Goal: Task Accomplishment & Management: Use online tool/utility

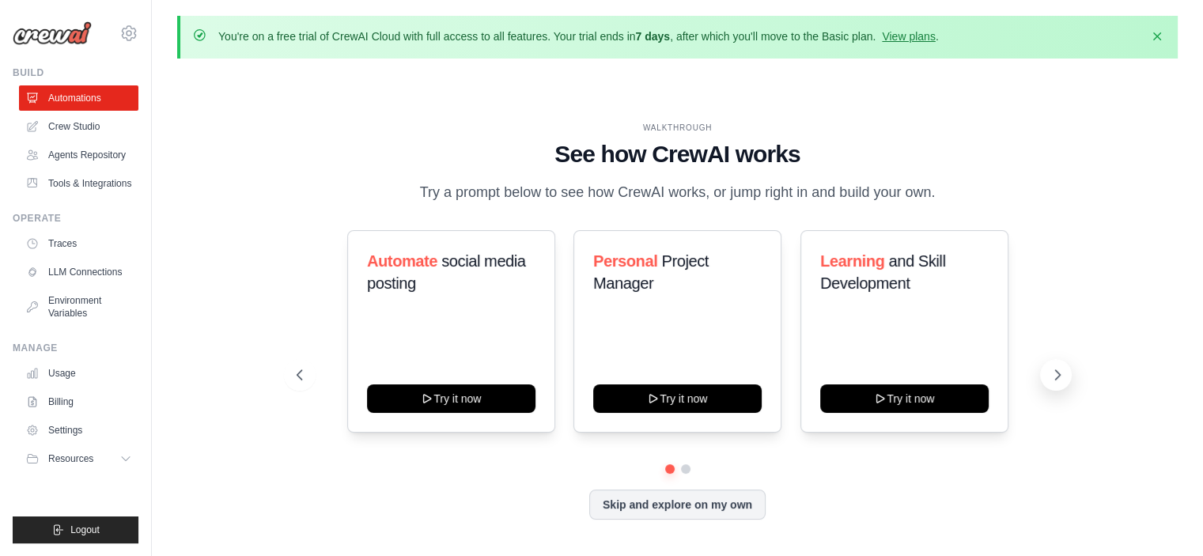
click at [1053, 377] on icon at bounding box center [1058, 375] width 16 height 16
click at [297, 375] on icon at bounding box center [298, 375] width 16 height 16
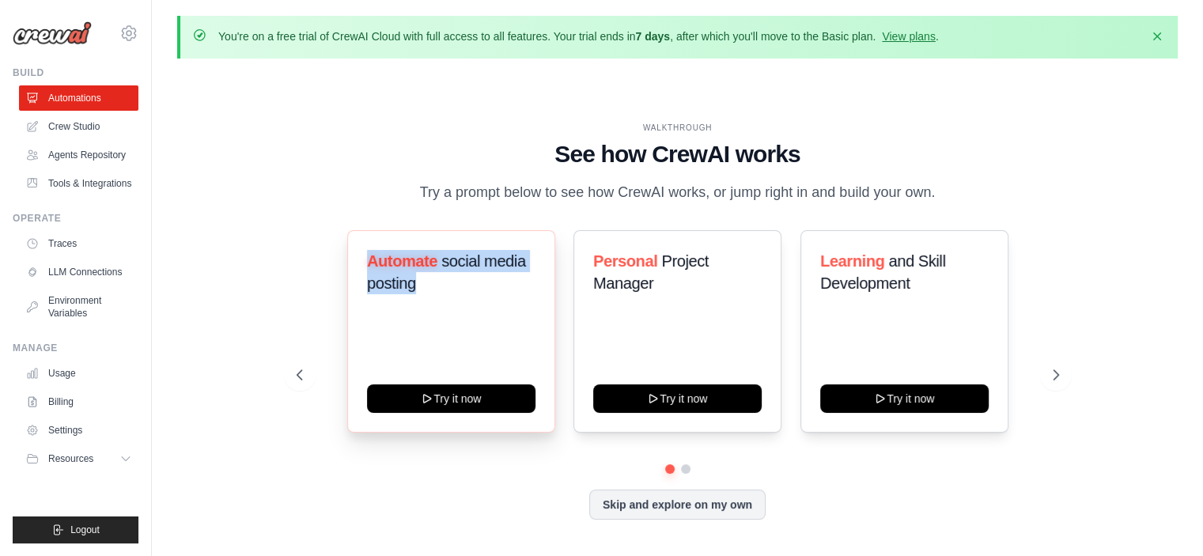
drag, startPoint x: 368, startPoint y: 260, endPoint x: 428, endPoint y: 295, distance: 69.5
click at [428, 295] on div "Automate social media posting" at bounding box center [451, 278] width 169 height 57
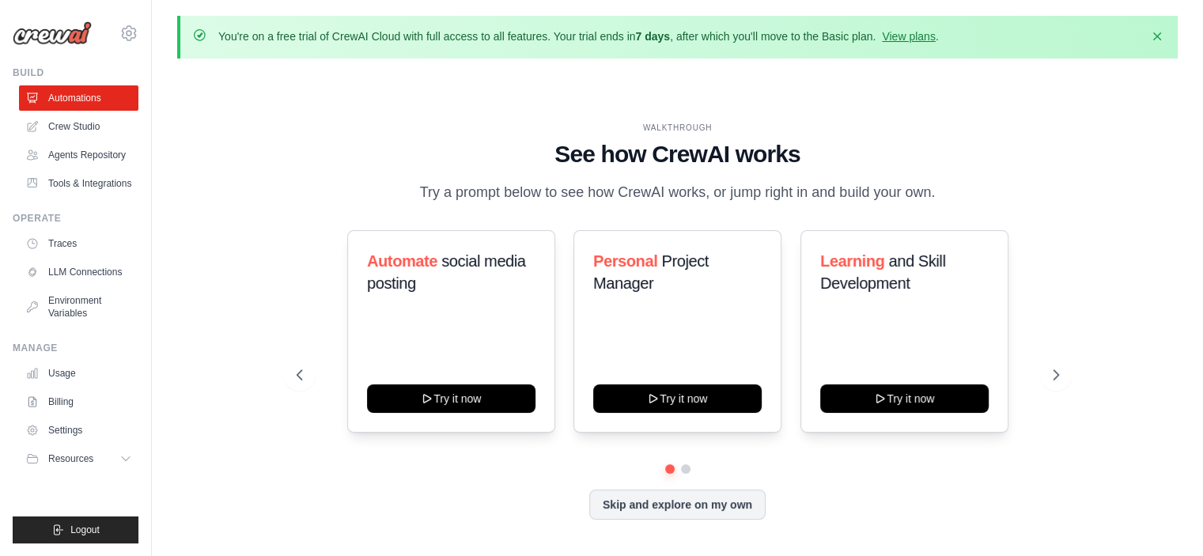
click at [429, 490] on div "Skip and explore on my own" at bounding box center [678, 505] width 763 height 30
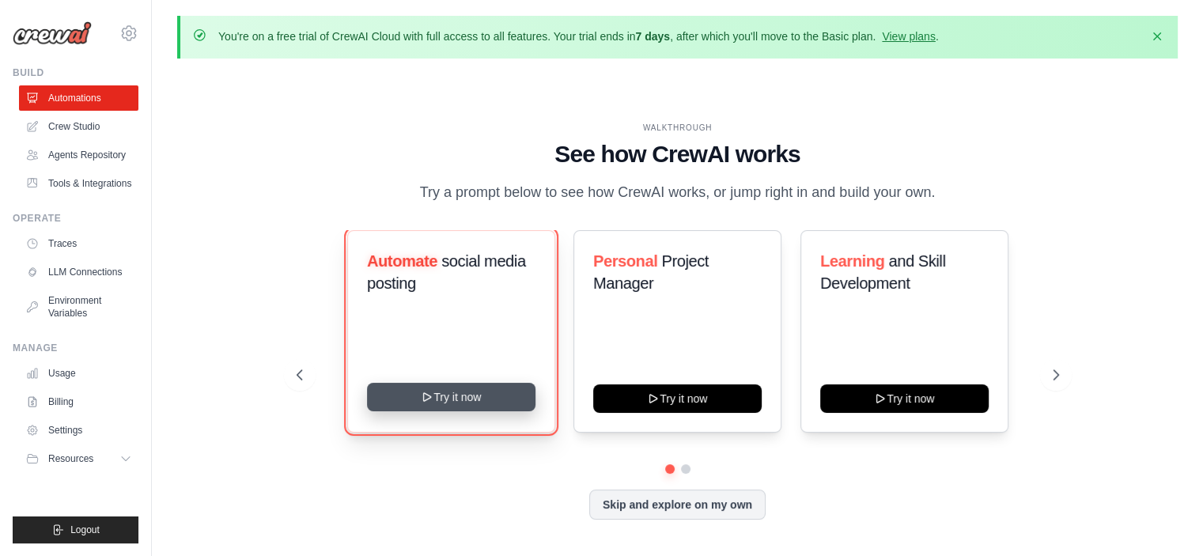
click at [456, 392] on button "Try it now" at bounding box center [451, 397] width 169 height 28
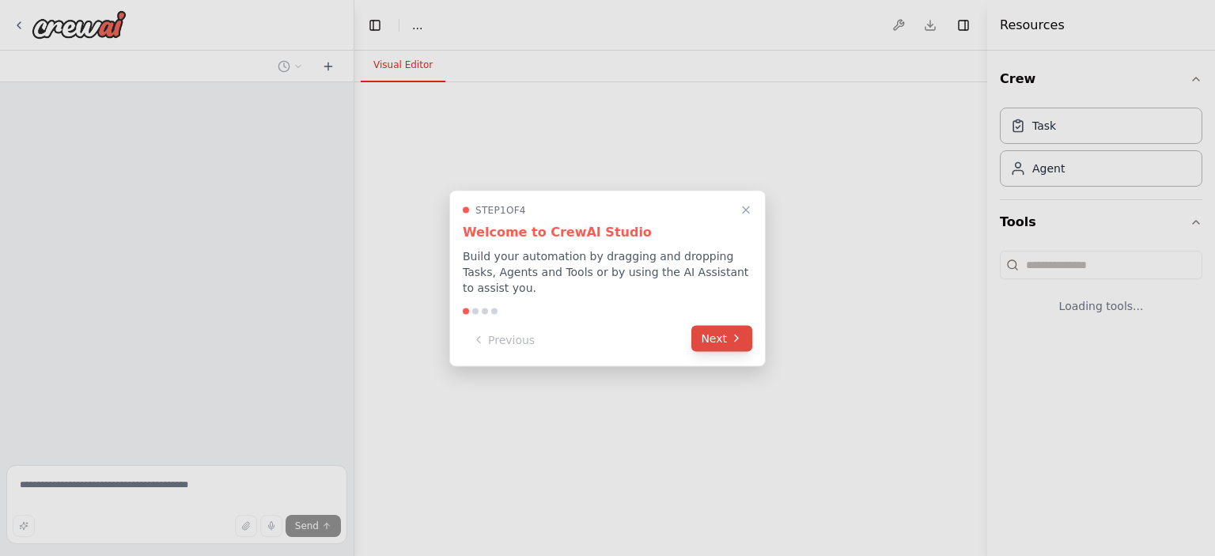
click at [715, 332] on button "Next" at bounding box center [722, 338] width 61 height 26
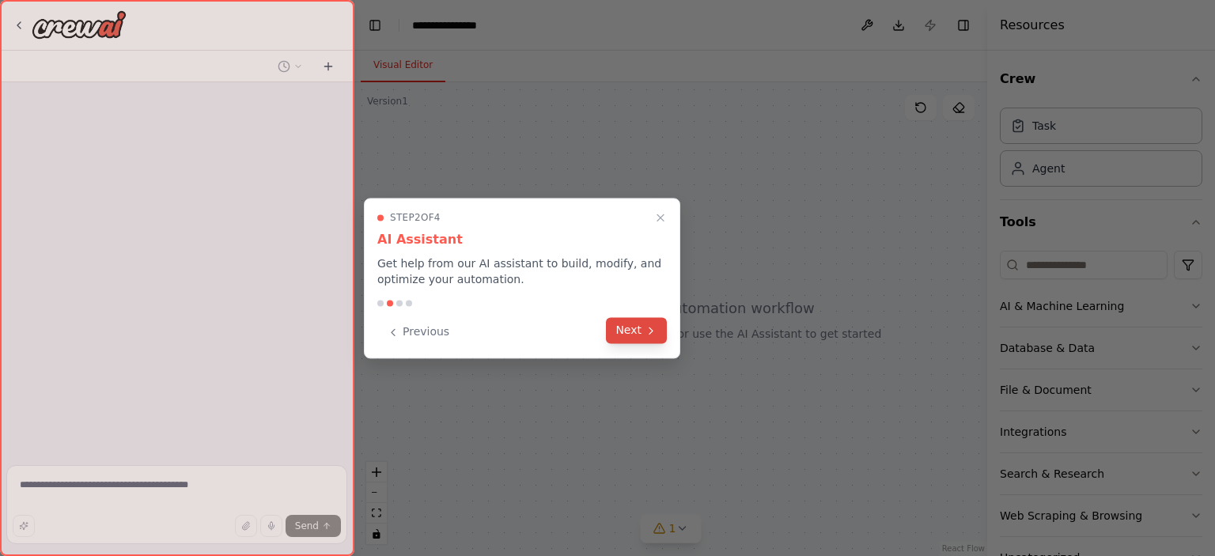
click at [642, 334] on button "Next" at bounding box center [636, 330] width 61 height 26
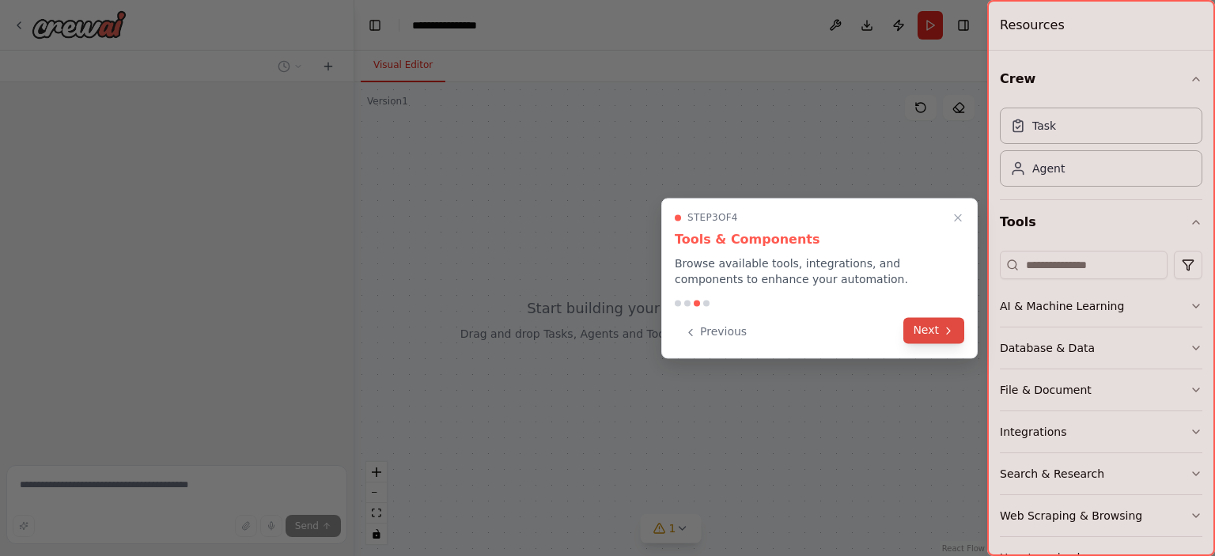
click at [943, 322] on button "Next" at bounding box center [934, 330] width 61 height 26
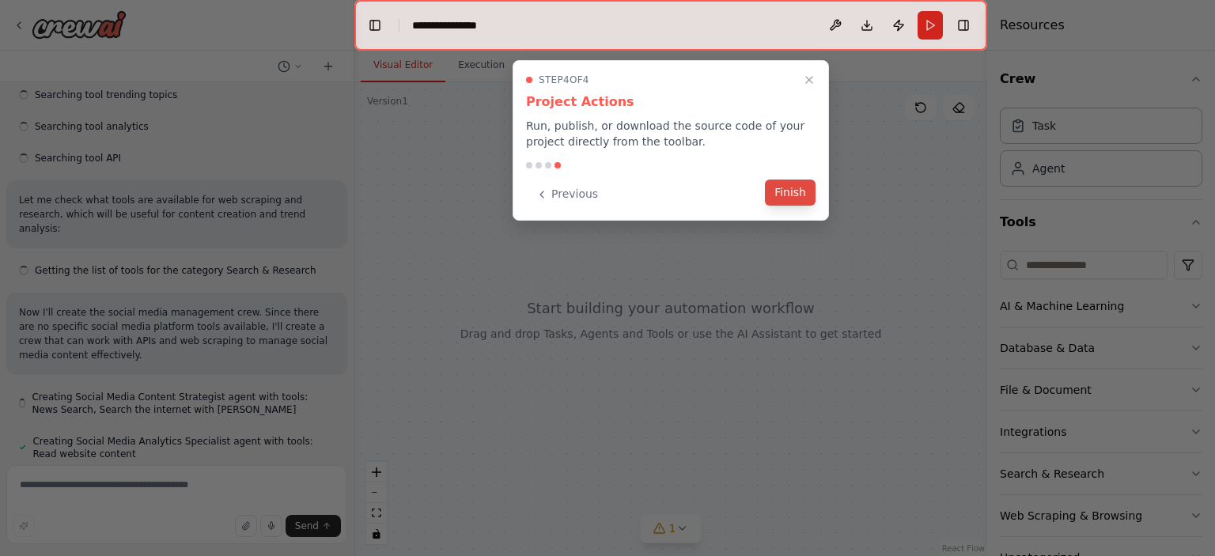
scroll to position [356, 0]
click at [796, 195] on button "Finish" at bounding box center [790, 193] width 51 height 26
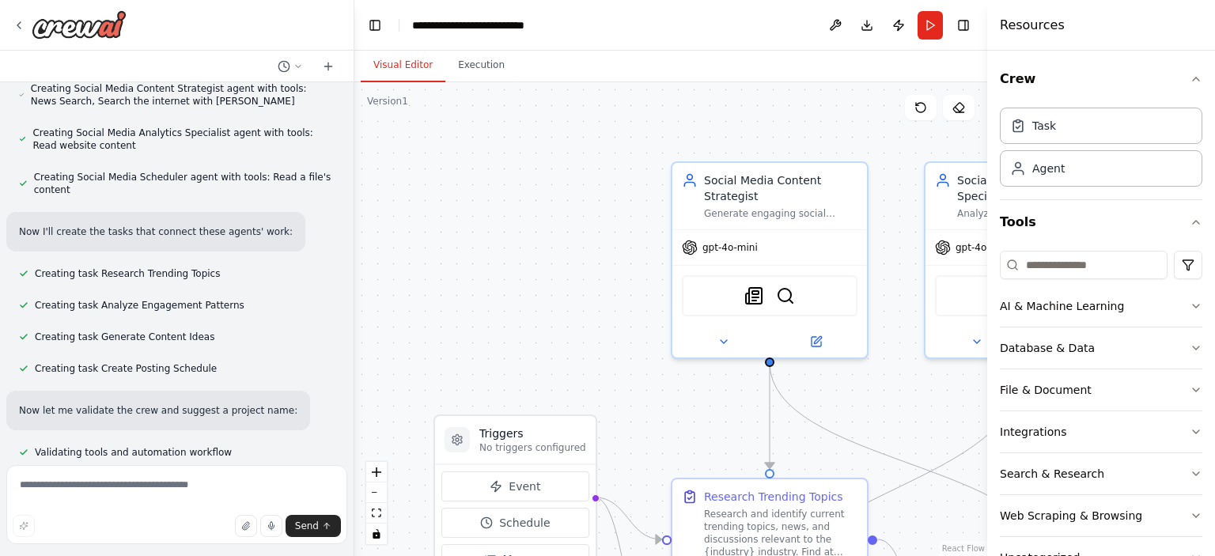
scroll to position [695, 0]
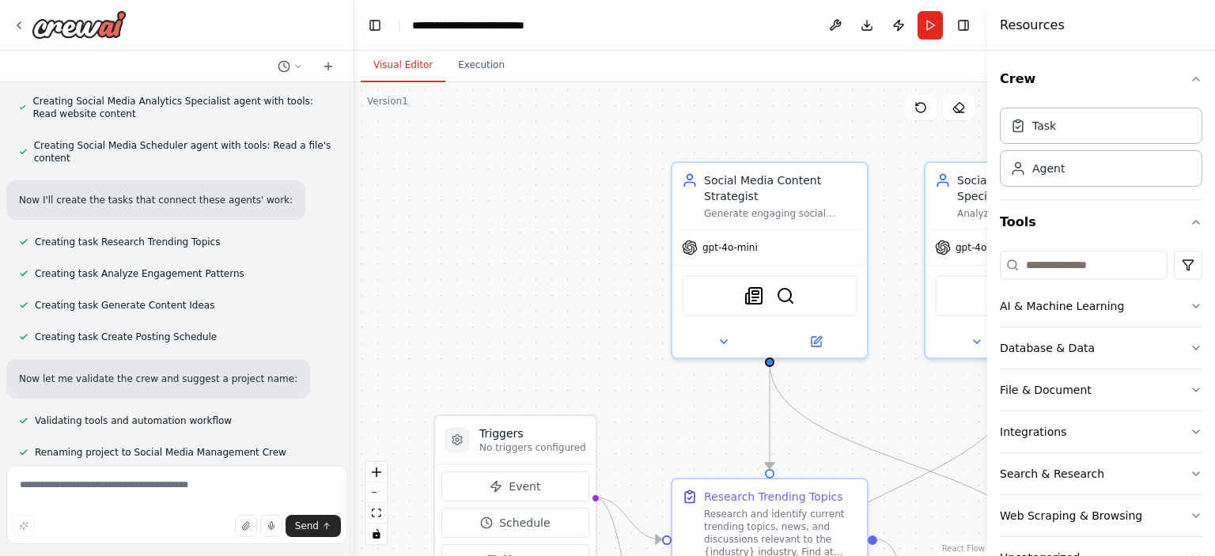
click at [609, 339] on div ".deletable-edge-delete-btn { width: 20px; height: 20px; border: 0px solid #ffff…" at bounding box center [670, 319] width 633 height 474
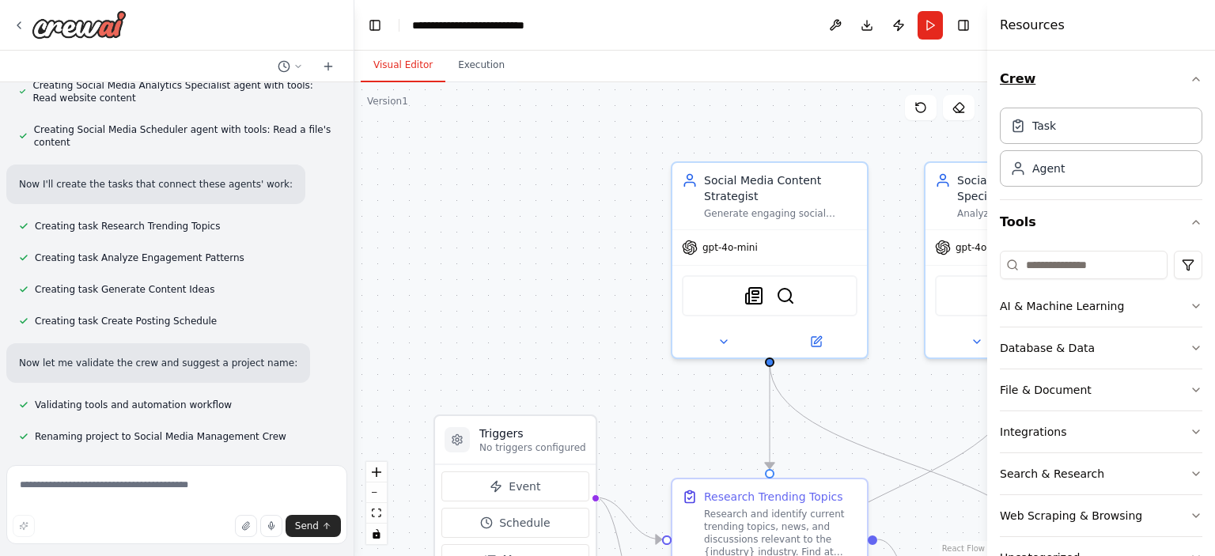
click at [1184, 75] on div "Create a crew that schedules and publishes social media content across multiple…" at bounding box center [607, 278] width 1215 height 556
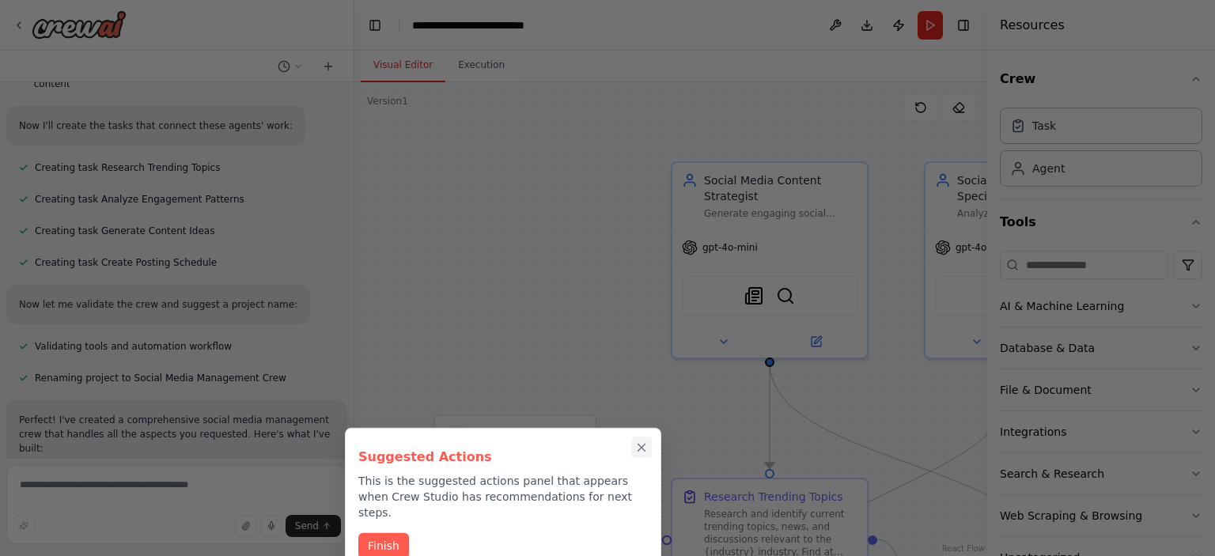
click at [639, 449] on icon "Close walkthrough" at bounding box center [642, 448] width 14 height 14
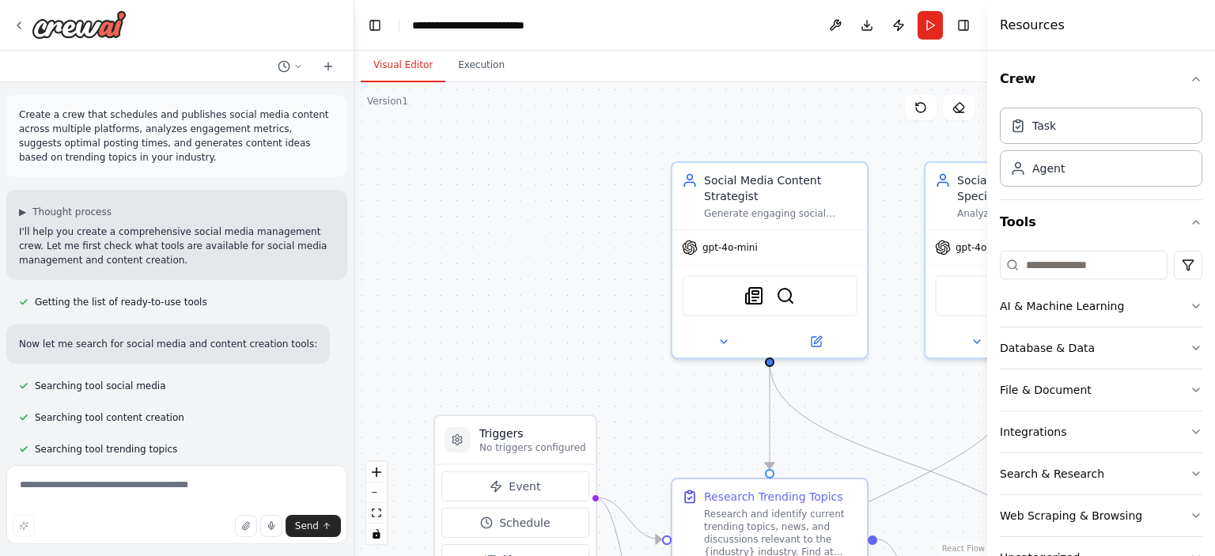
scroll to position [966, 0]
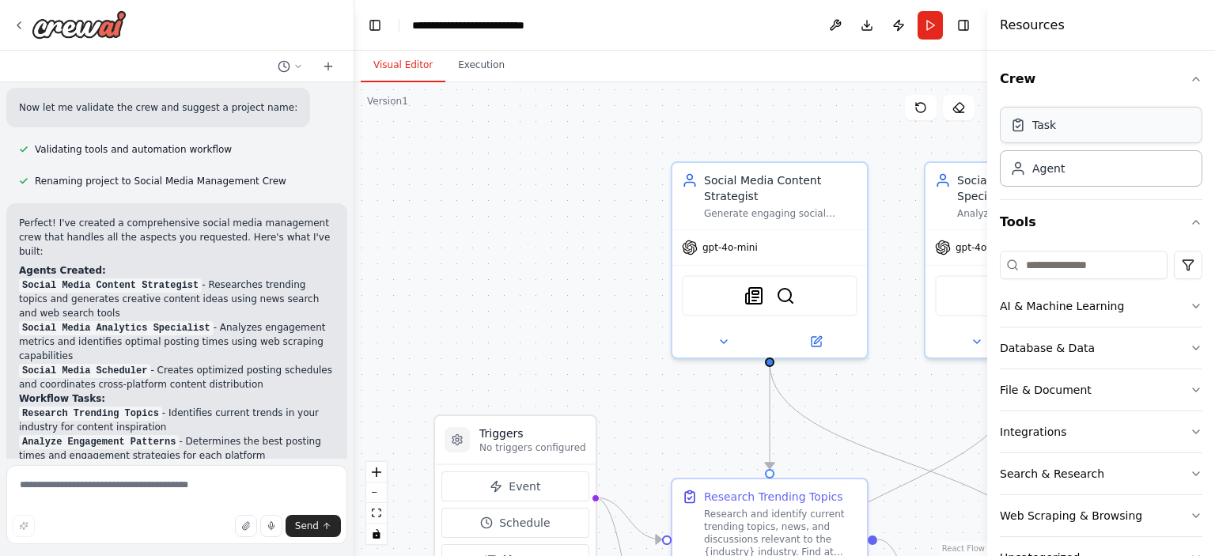
click at [1045, 133] on div "Task" at bounding box center [1101, 125] width 203 height 36
click at [1055, 169] on div "Agent" at bounding box center [1049, 168] width 32 height 16
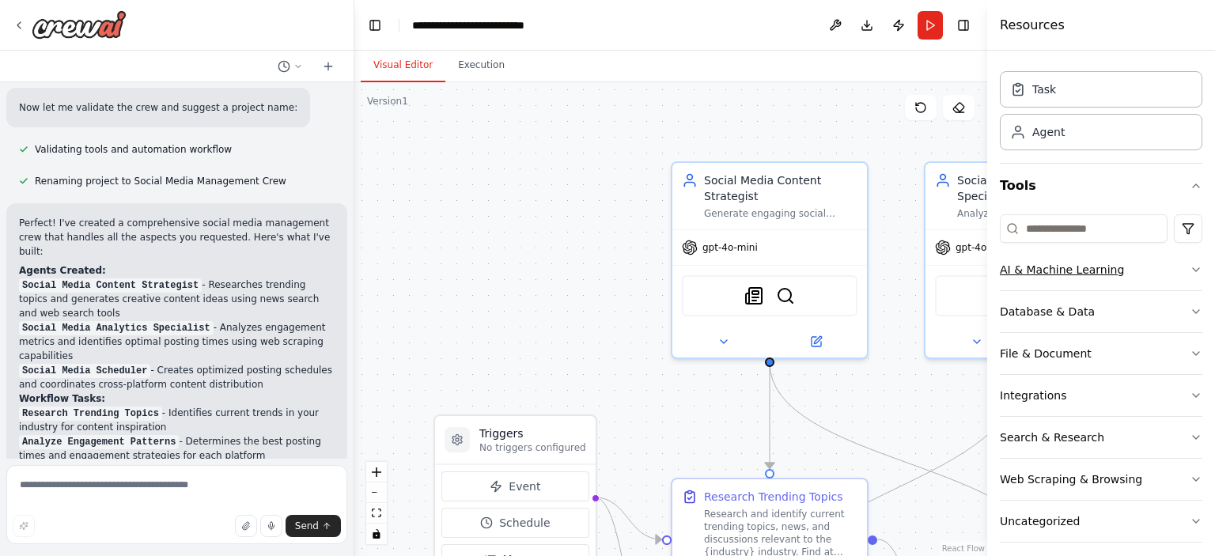
scroll to position [46, 0]
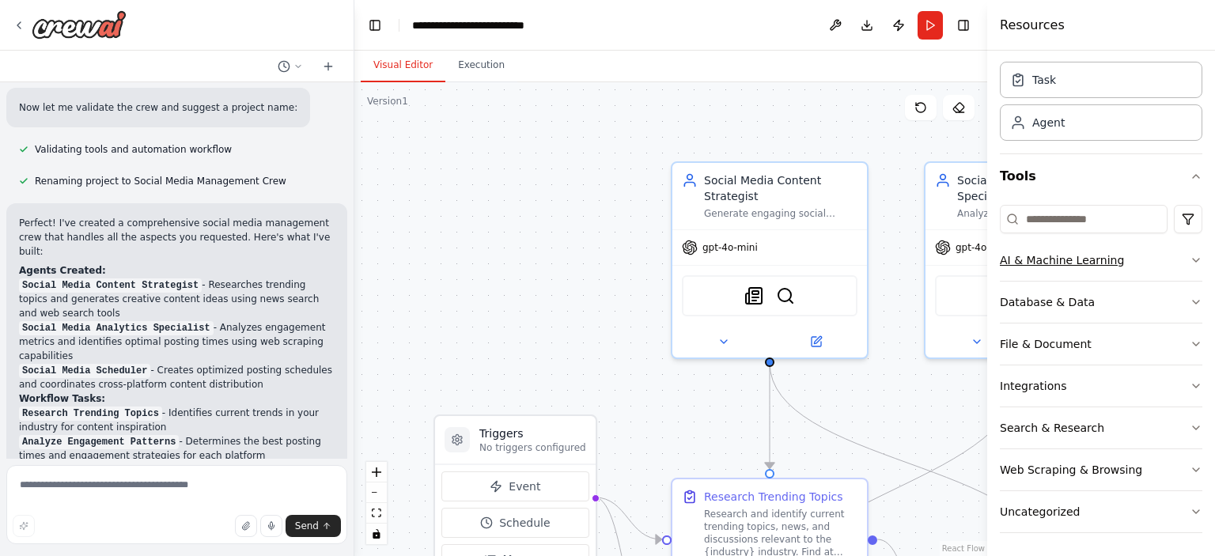
click at [1073, 295] on div "Database & Data" at bounding box center [1047, 302] width 95 height 16
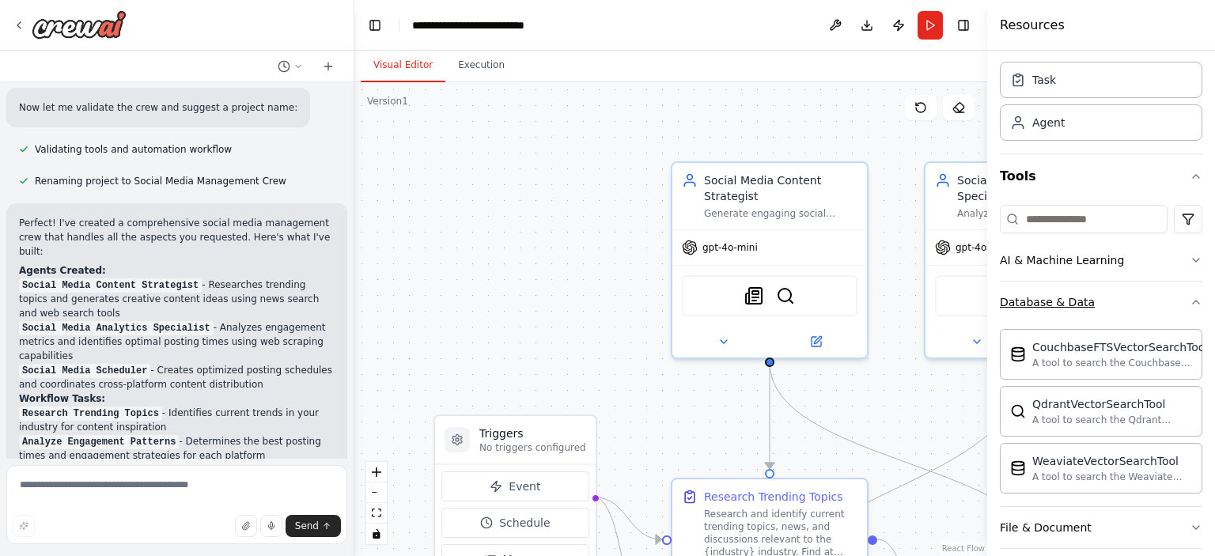
drag, startPoint x: 1073, startPoint y: 295, endPoint x: 1075, endPoint y: 306, distance: 11.3
click at [1075, 306] on div "Database & Data" at bounding box center [1047, 302] width 95 height 16
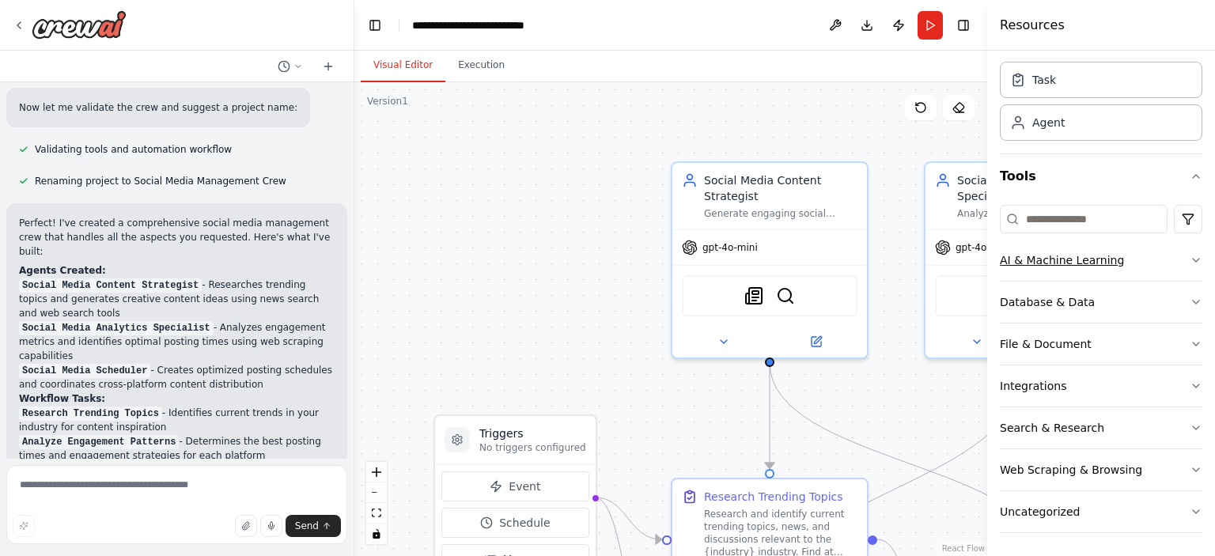
click at [1190, 264] on icon "button" at bounding box center [1196, 260] width 13 height 13
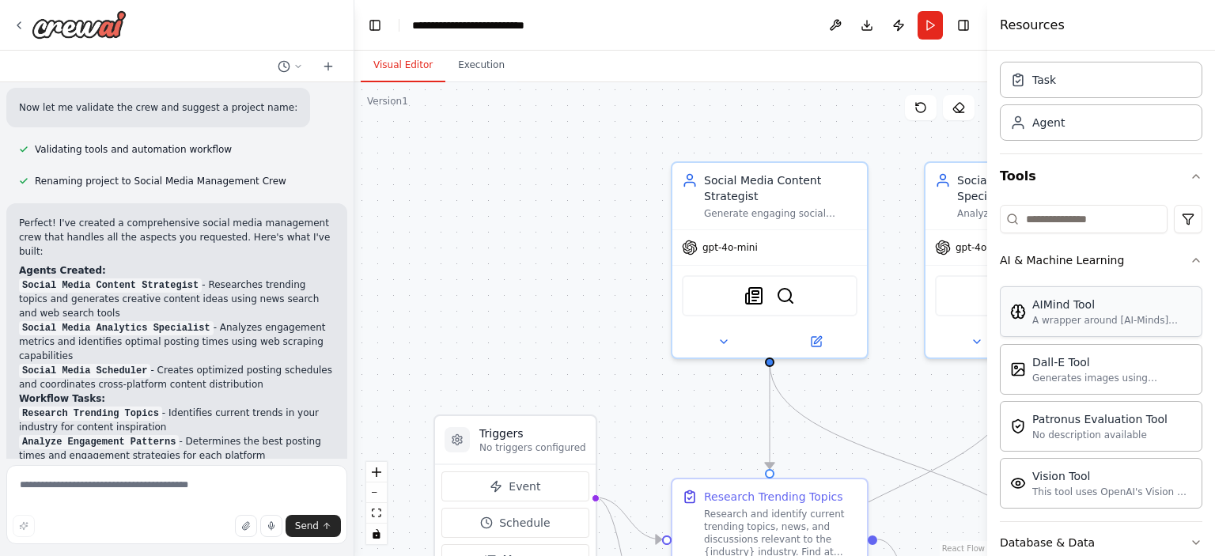
click at [1064, 324] on div "A wrapper around [AI-Minds]([URL][DOMAIN_NAME]). Useful for when you need answe…" at bounding box center [1113, 320] width 160 height 13
click at [1073, 309] on div "AIMind Tool" at bounding box center [1113, 305] width 160 height 16
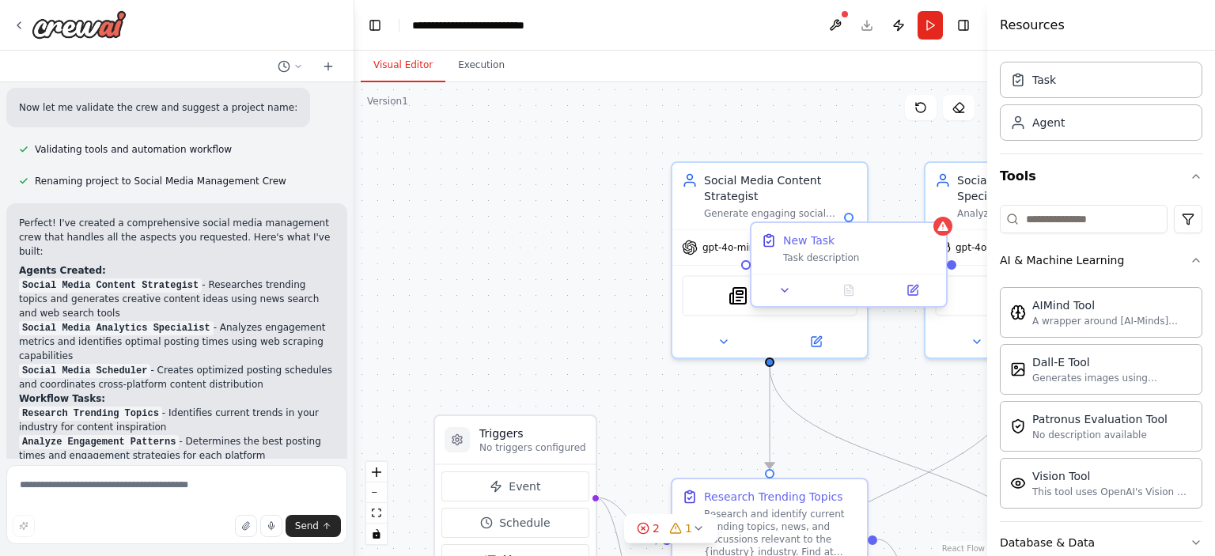
click at [836, 265] on div "New Task Task description" at bounding box center [849, 248] width 195 height 51
click at [915, 290] on icon at bounding box center [914, 288] width 7 height 7
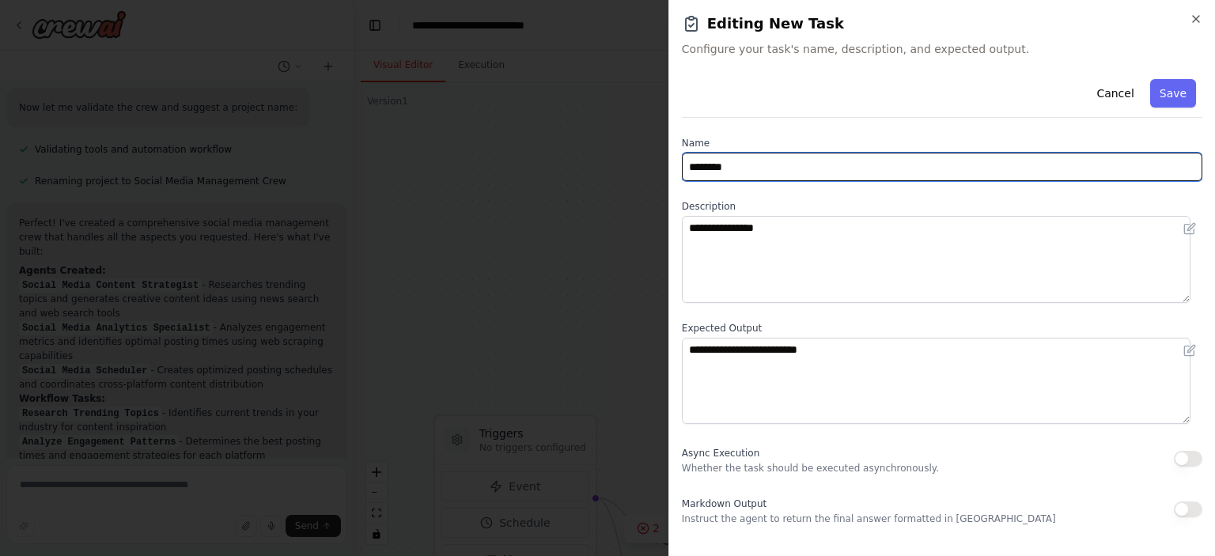
click at [769, 173] on input "********" at bounding box center [942, 167] width 521 height 28
type input "**********"
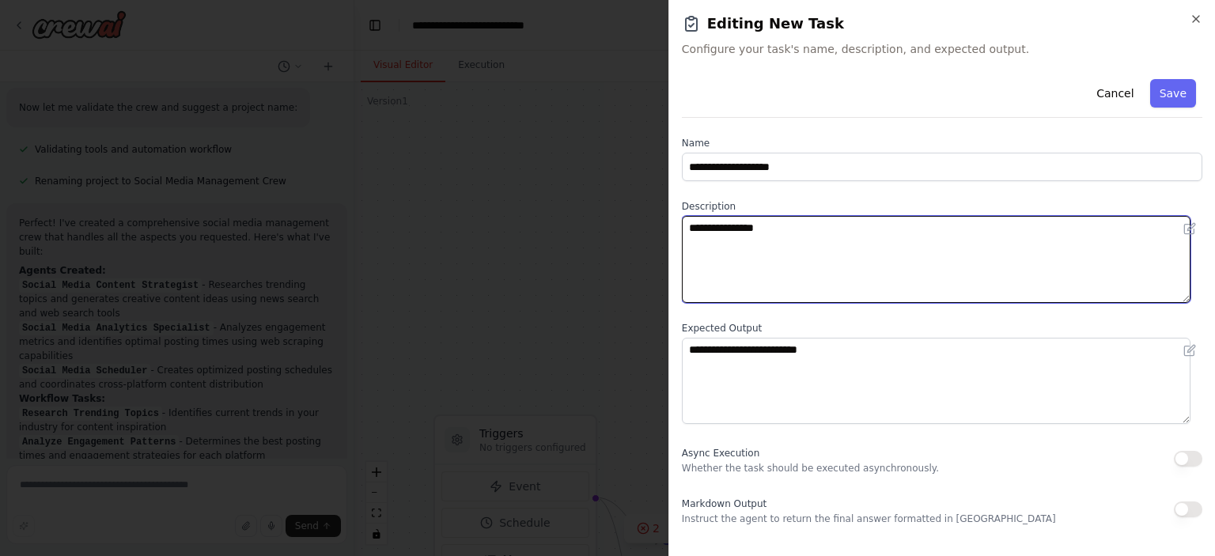
click at [735, 241] on textarea "**********" at bounding box center [936, 259] width 509 height 87
type textarea "**********"
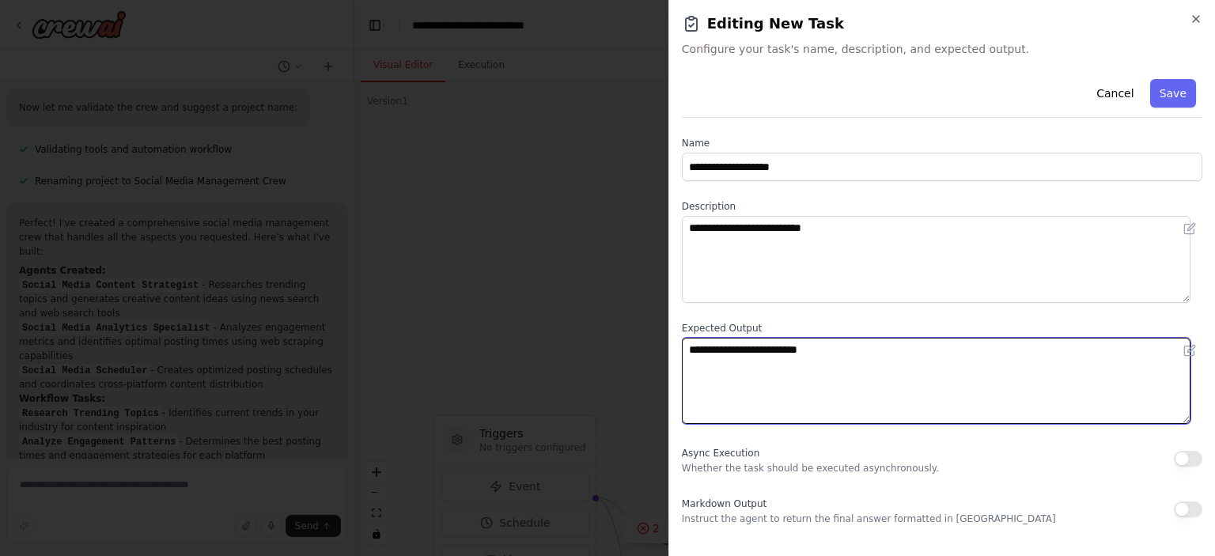
click at [849, 362] on textarea "**********" at bounding box center [936, 381] width 509 height 87
type textarea "**********"
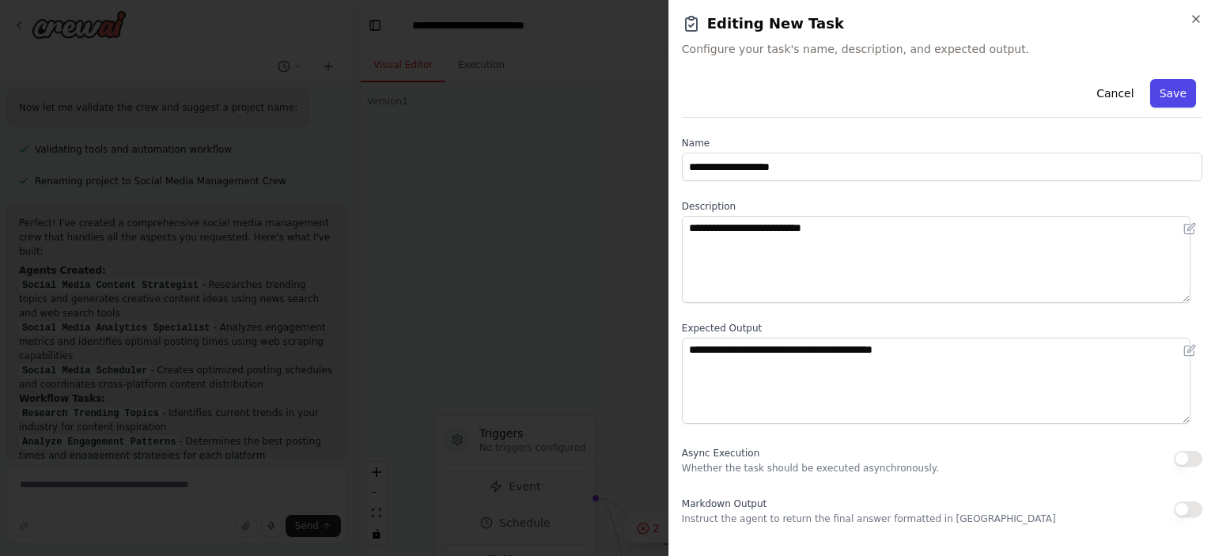
click at [1159, 91] on button "Save" at bounding box center [1173, 93] width 46 height 28
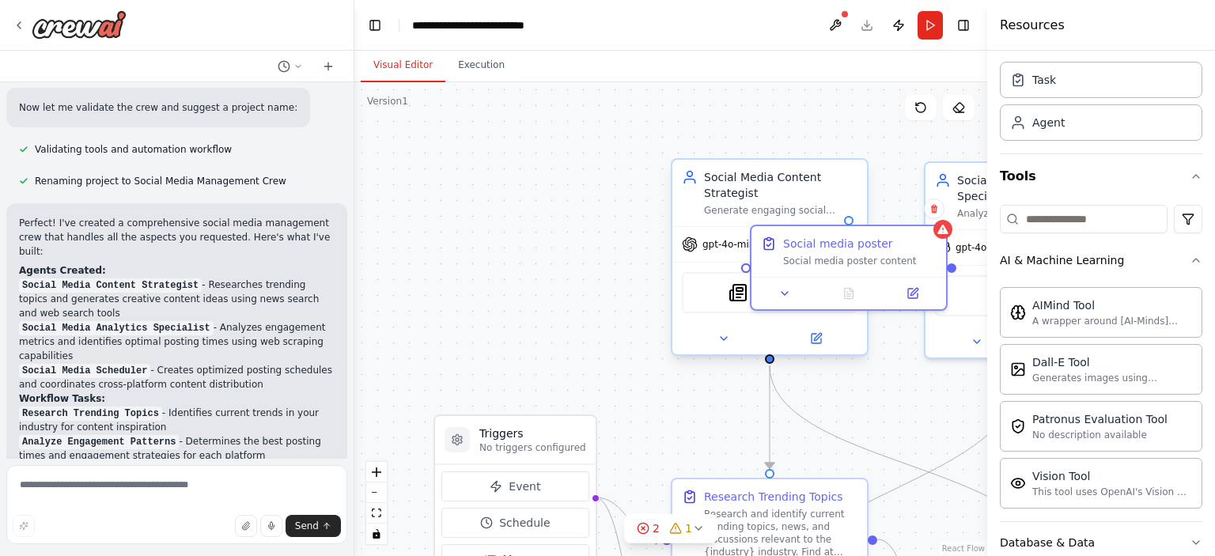
click at [760, 183] on div "Social Media Content Strategist" at bounding box center [780, 185] width 153 height 32
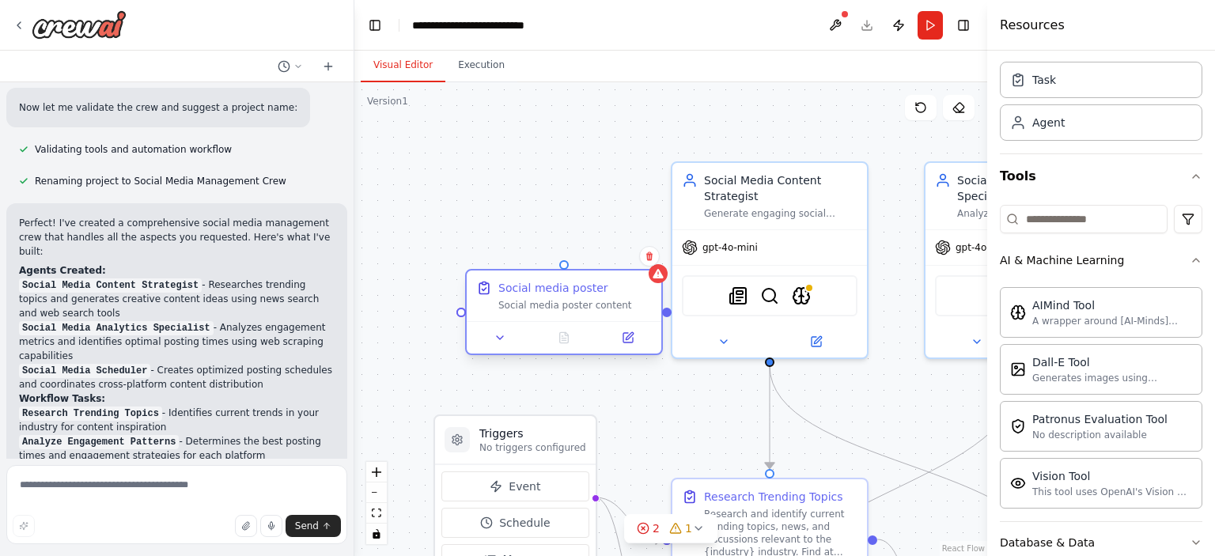
drag, startPoint x: 900, startPoint y: 265, endPoint x: 620, endPoint y: 306, distance: 283.1
click at [620, 306] on div "Social media poster Social media poster content" at bounding box center [564, 296] width 195 height 51
click at [803, 291] on img at bounding box center [801, 292] width 19 height 19
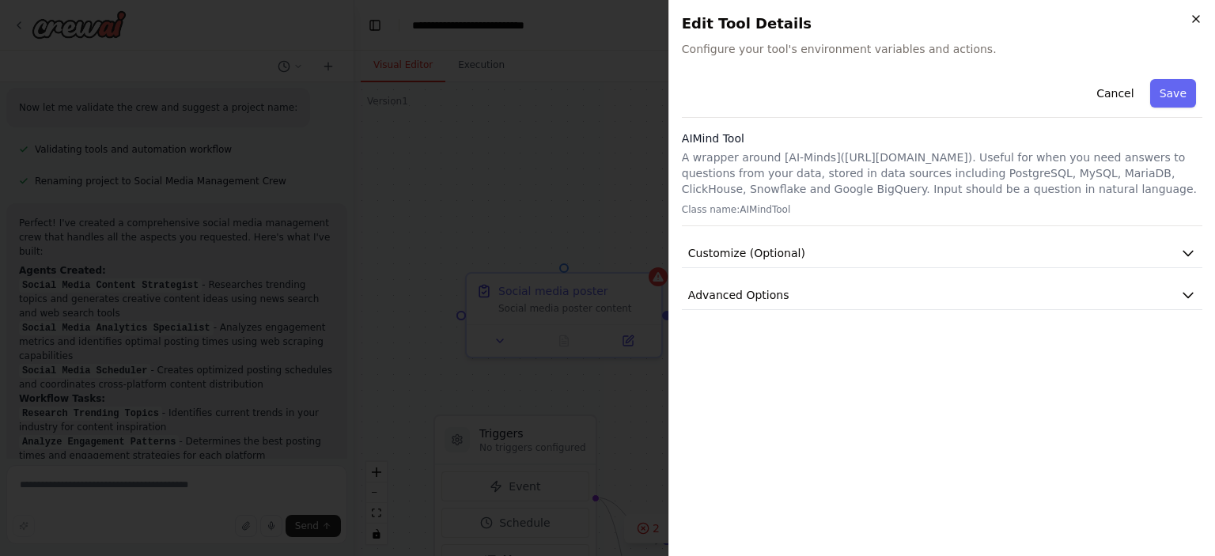
click at [1198, 15] on icon "button" at bounding box center [1196, 19] width 13 height 13
